Goal: Task Accomplishment & Management: Use online tool/utility

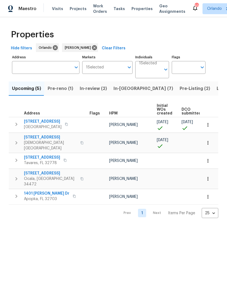
scroll to position [0, 137]
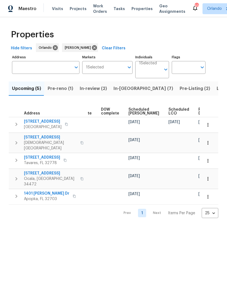
click at [59, 91] on span "Pre-reno (1)" at bounding box center [61, 89] width 26 height 8
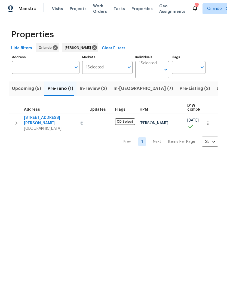
click at [79, 123] on button "button" at bounding box center [82, 123] width 7 height 13
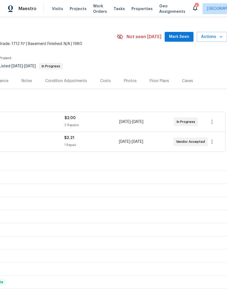
scroll to position [10, 81]
click at [220, 34] on icon "button" at bounding box center [220, 36] width 5 height 5
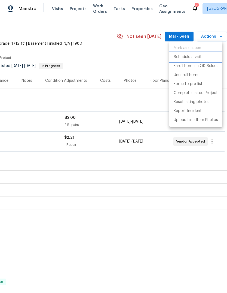
click at [200, 57] on p "Schedule a visit" at bounding box center [188, 57] width 28 height 6
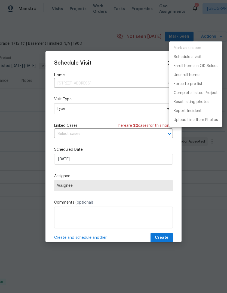
click at [138, 111] on div at bounding box center [113, 146] width 227 height 293
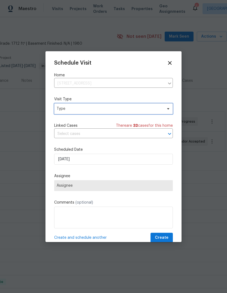
click at [151, 107] on span "Type" at bounding box center [110, 108] width 106 height 5
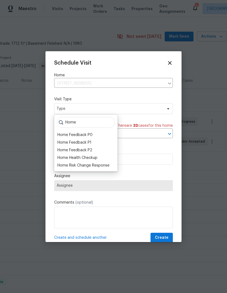
type input "Home"
click at [65, 157] on div "Home Health Checkup" at bounding box center [77, 157] width 40 height 5
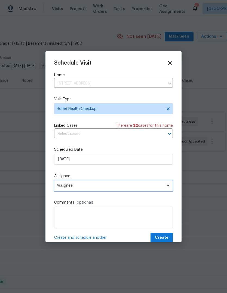
click at [58, 186] on span "Assignee" at bounding box center [110, 185] width 107 height 4
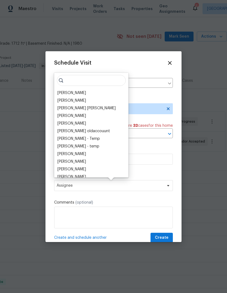
click at [63, 91] on div "[PERSON_NAME]" at bounding box center [71, 92] width 29 height 5
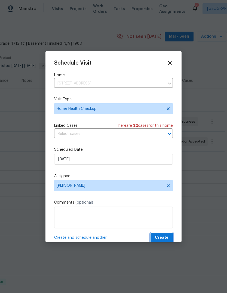
click at [167, 238] on span "Create" at bounding box center [162, 237] width 14 height 7
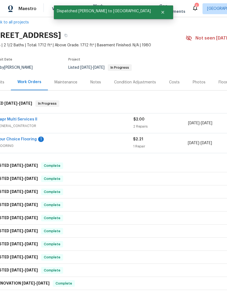
scroll to position [9, 12]
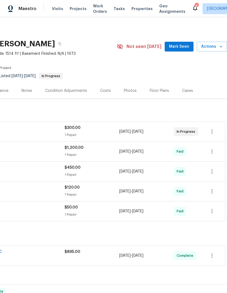
scroll to position [0, 81]
click at [214, 47] on span "Actions" at bounding box center [212, 46] width 22 height 7
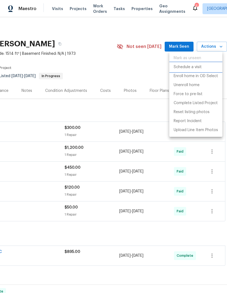
click at [203, 65] on li "Schedule a visit" at bounding box center [195, 67] width 53 height 9
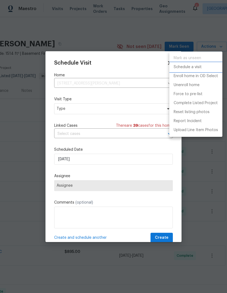
click at [196, 68] on p "Schedule a visit" at bounding box center [188, 67] width 28 height 6
click at [62, 110] on div at bounding box center [113, 146] width 227 height 293
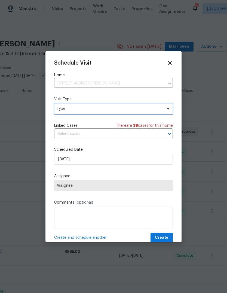
click at [64, 109] on span "Type" at bounding box center [110, 108] width 106 height 5
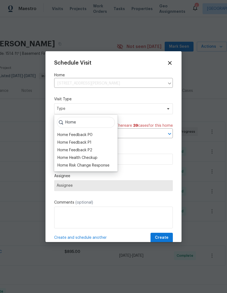
type input "Home"
click at [67, 157] on div "Home Health Checkup" at bounding box center [77, 157] width 40 height 5
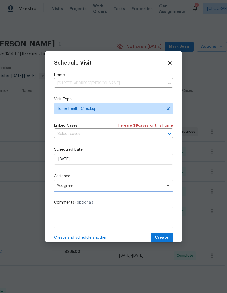
click at [63, 187] on span "Assignee" at bounding box center [110, 185] width 107 height 4
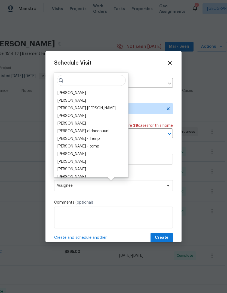
click at [66, 93] on div "[PERSON_NAME]" at bounding box center [71, 92] width 29 height 5
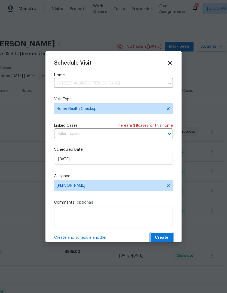
click at [164, 237] on span "Create" at bounding box center [162, 237] width 14 height 7
